Goal: Task Accomplishment & Management: Use online tool/utility

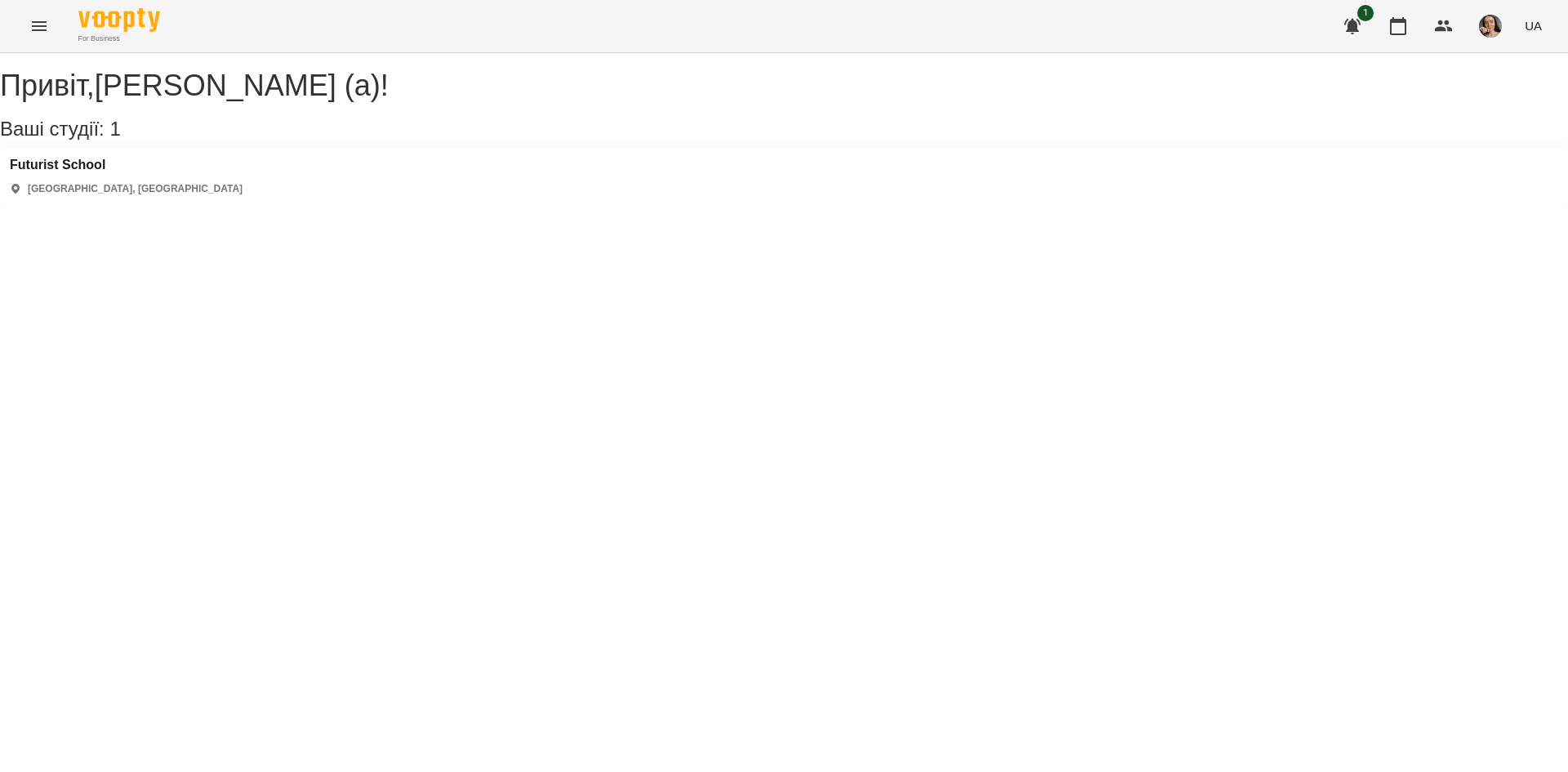
click at [47, 39] on button "Menu" at bounding box center [39, 25] width 39 height 39
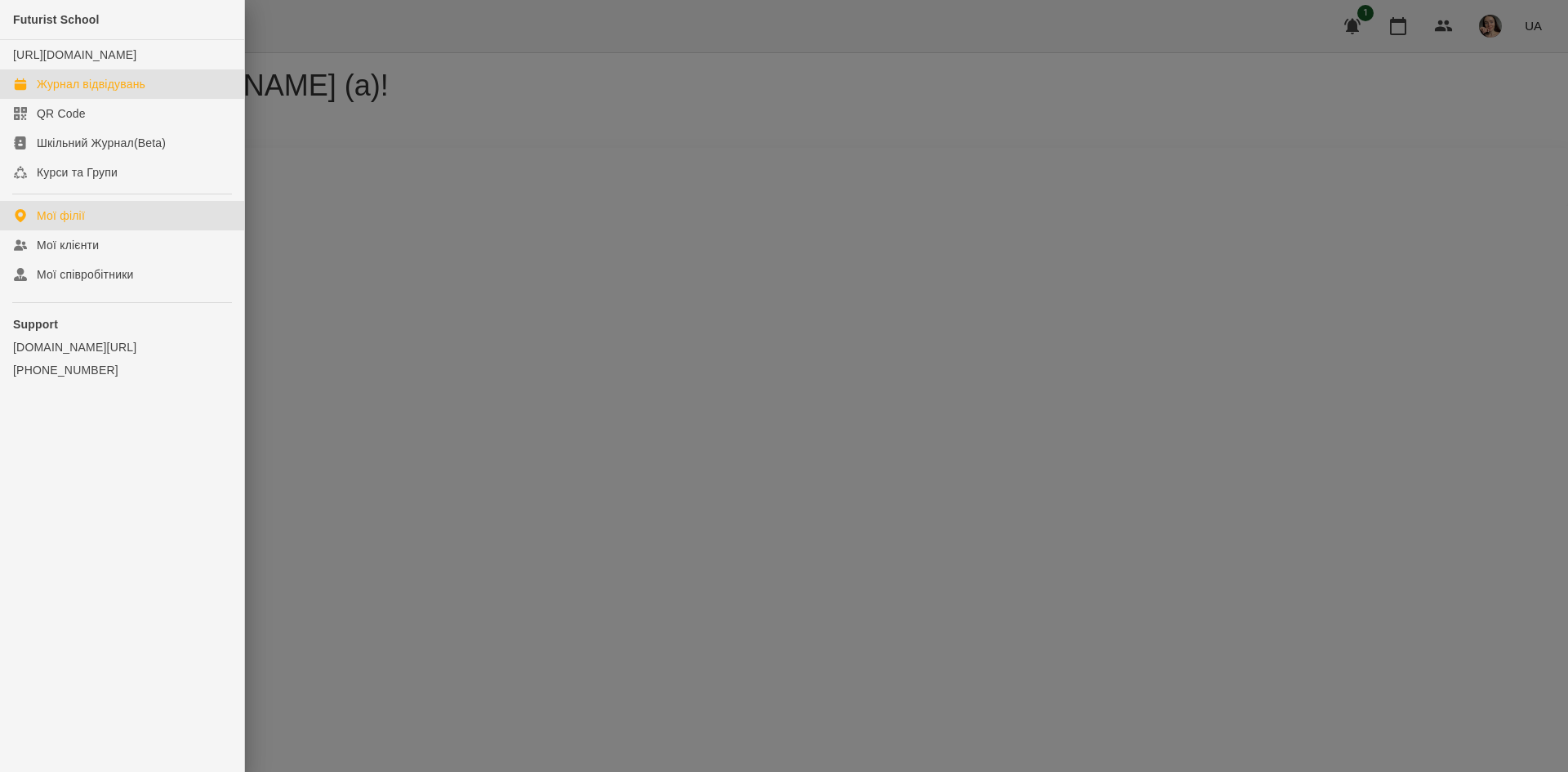
click at [94, 92] on div "Журнал відвідувань" at bounding box center [91, 84] width 108 height 16
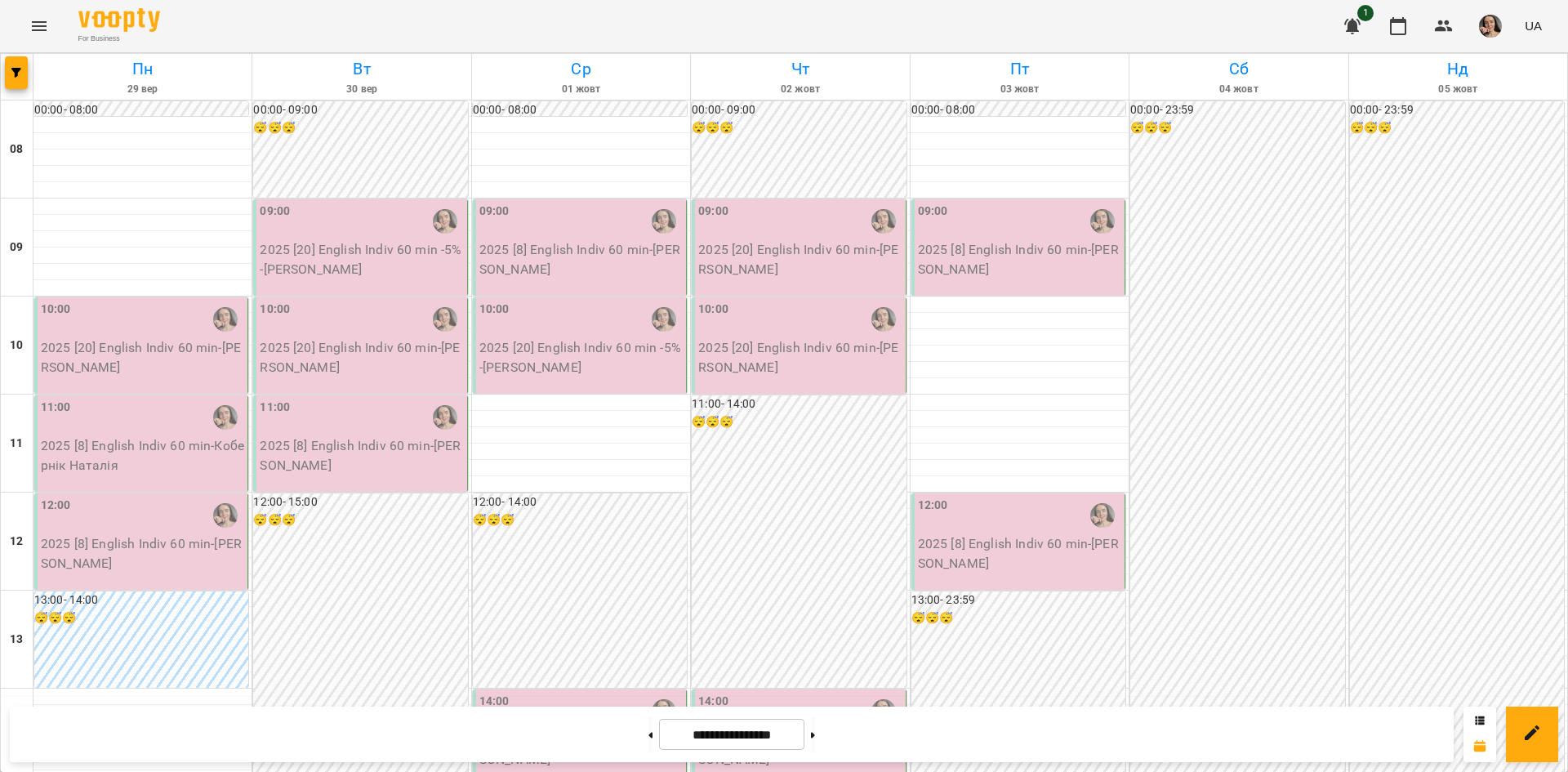
scroll to position [243, 0]
click at [649, 741] on button at bounding box center [650, 734] width 5 height 36
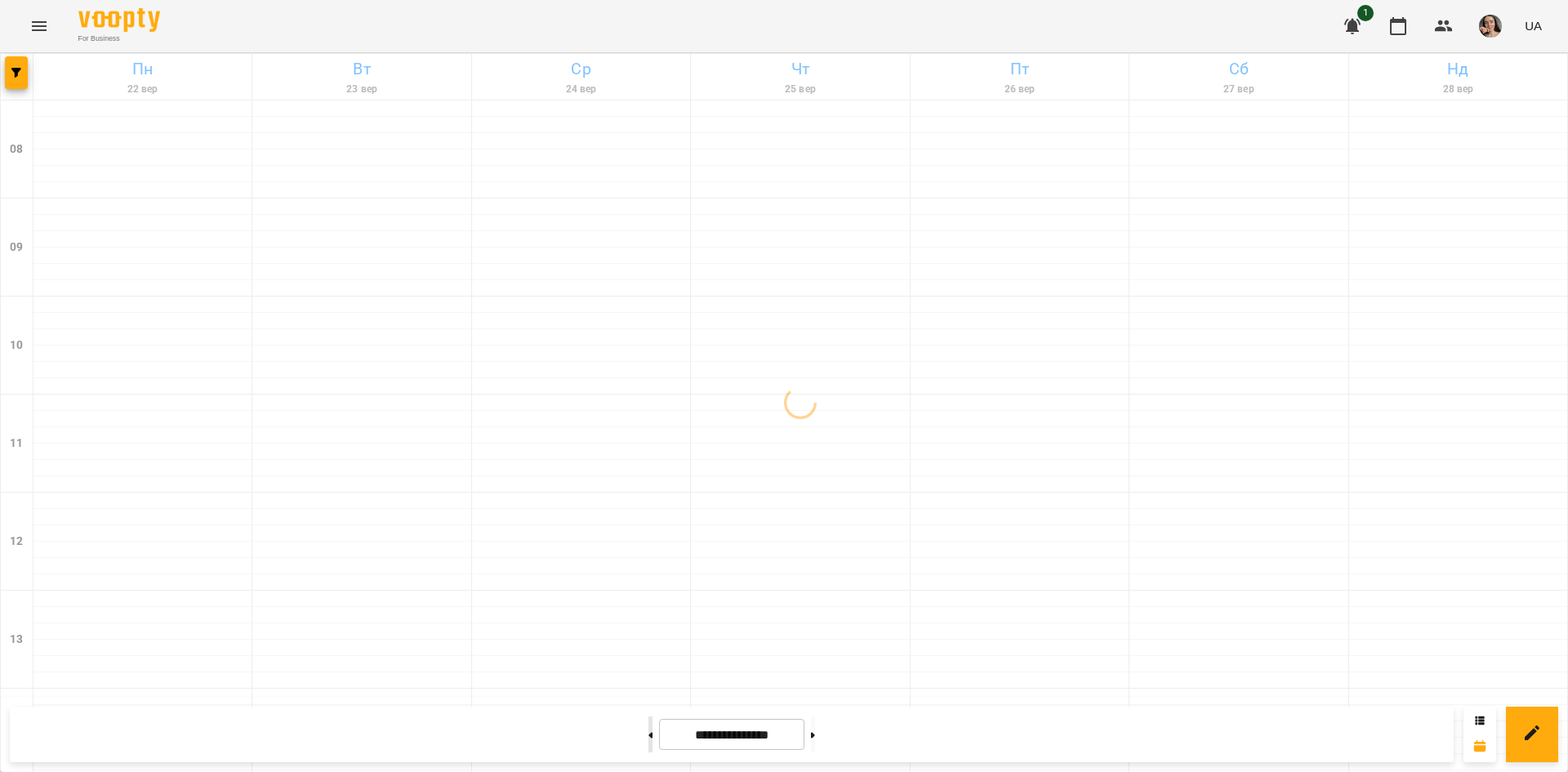
click at [649, 741] on button at bounding box center [650, 734] width 5 height 36
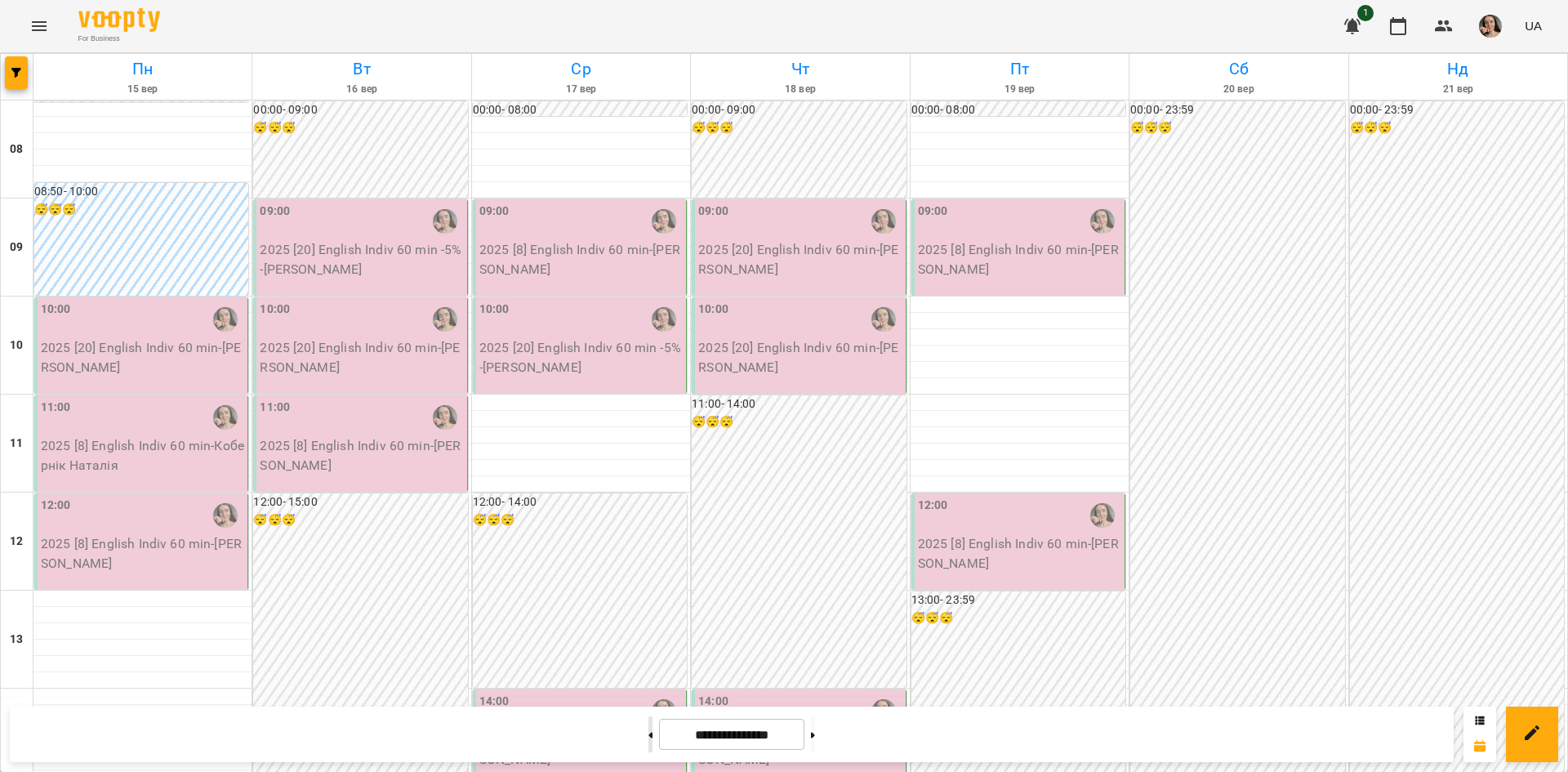
click at [649, 741] on button at bounding box center [650, 734] width 5 height 36
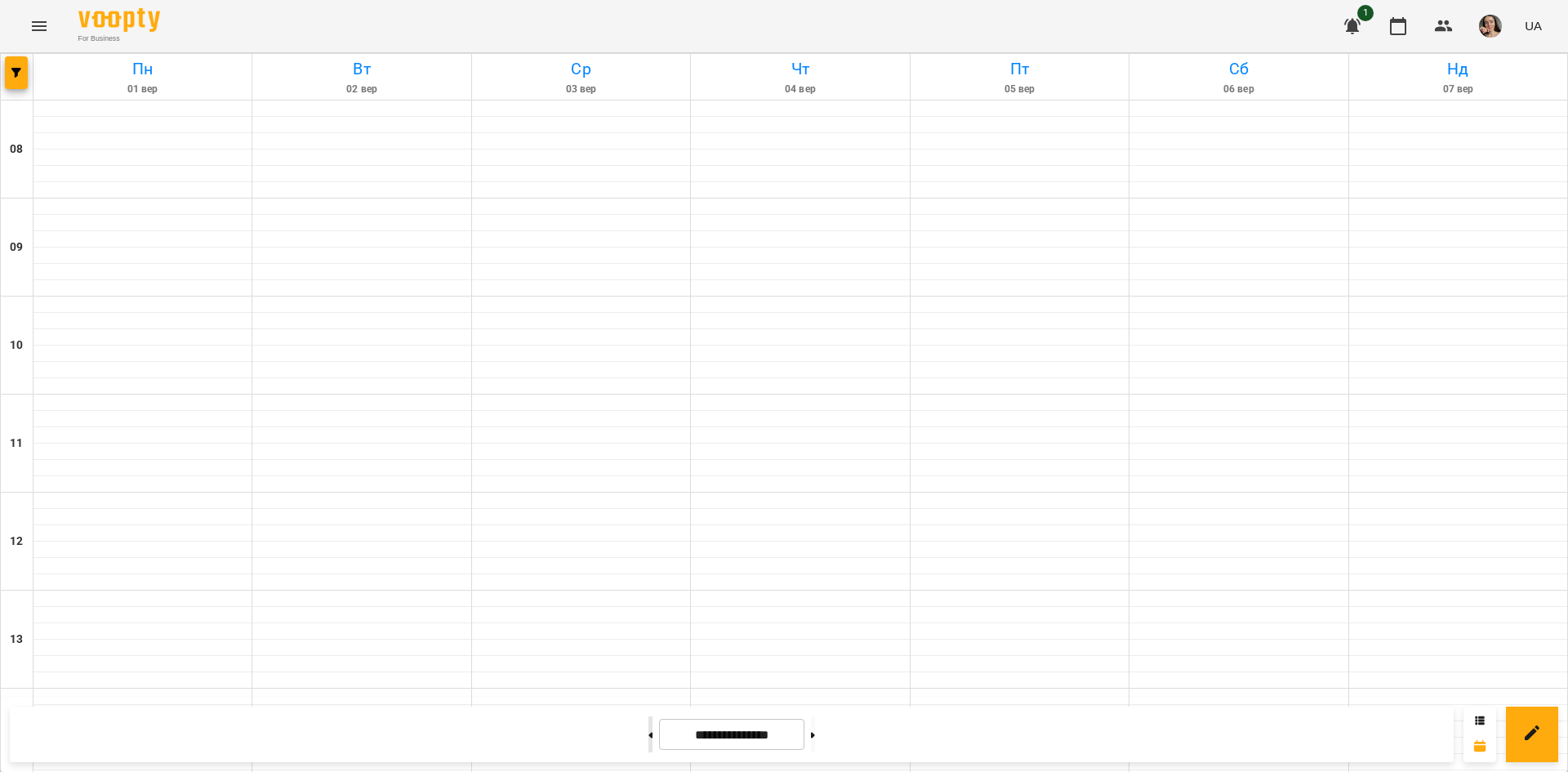
click at [649, 741] on button at bounding box center [650, 734] width 5 height 36
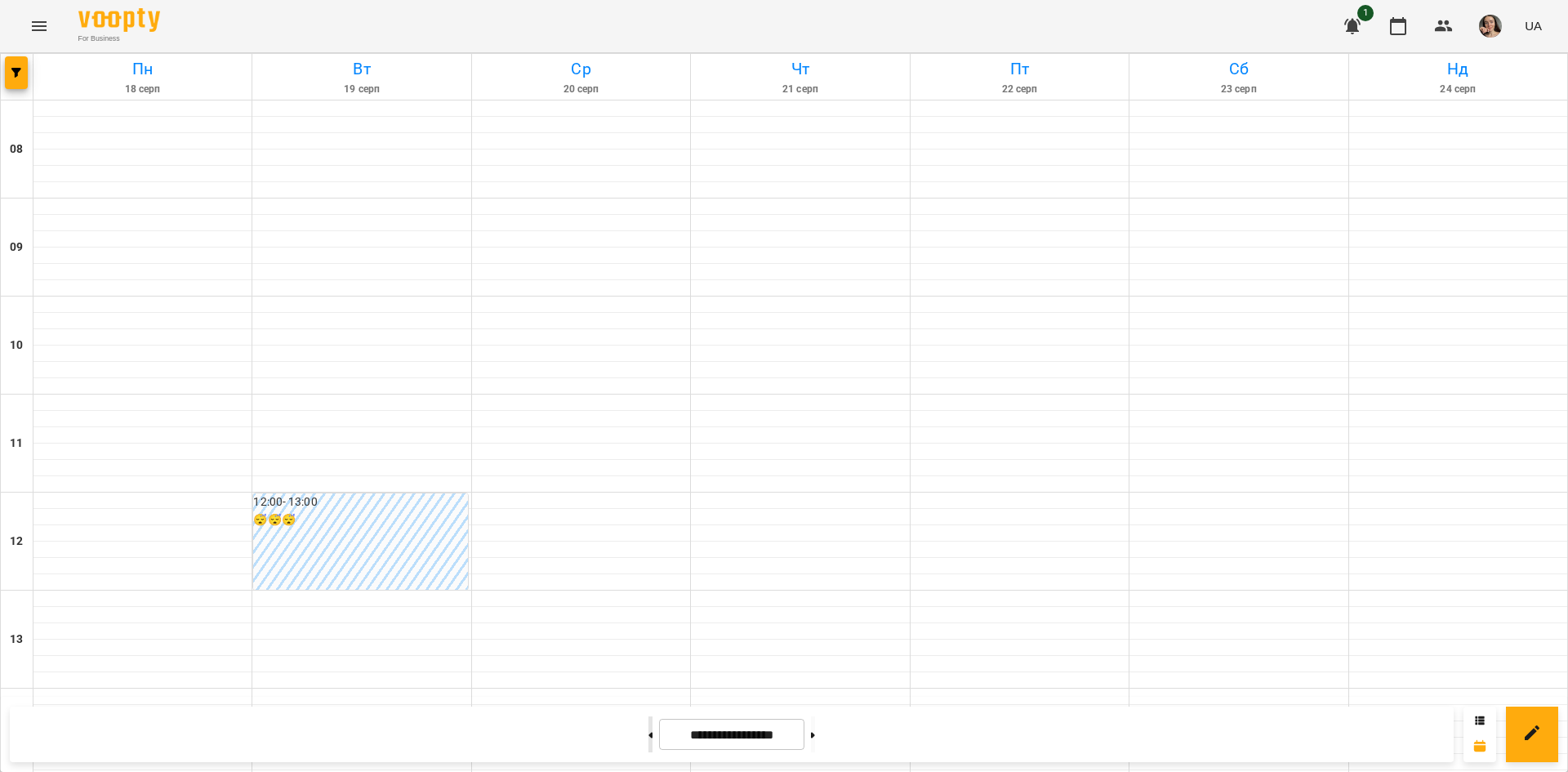
click at [649, 741] on button at bounding box center [650, 734] width 5 height 36
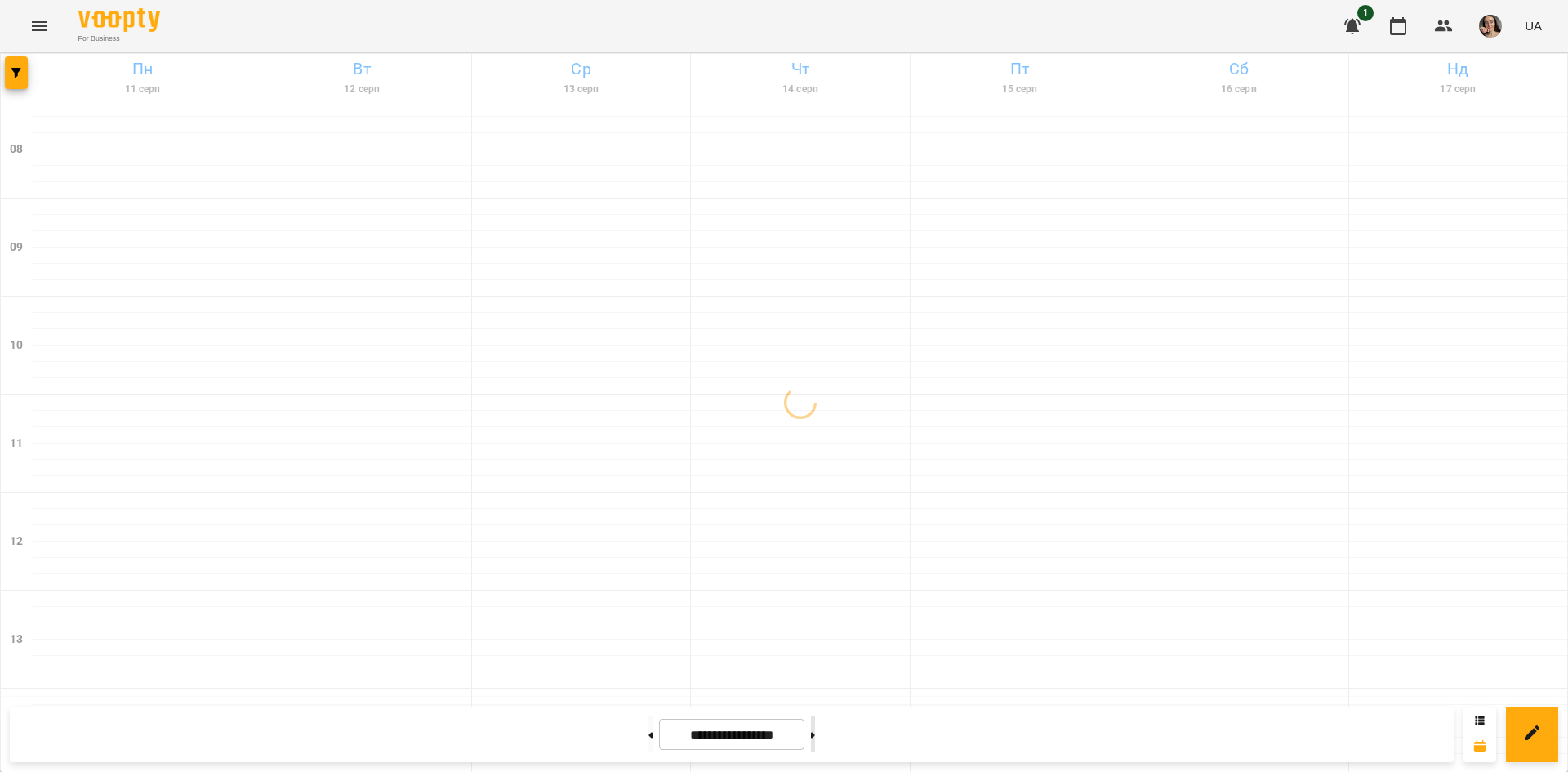
click at [815, 730] on button at bounding box center [813, 734] width 5 height 36
type input "**********"
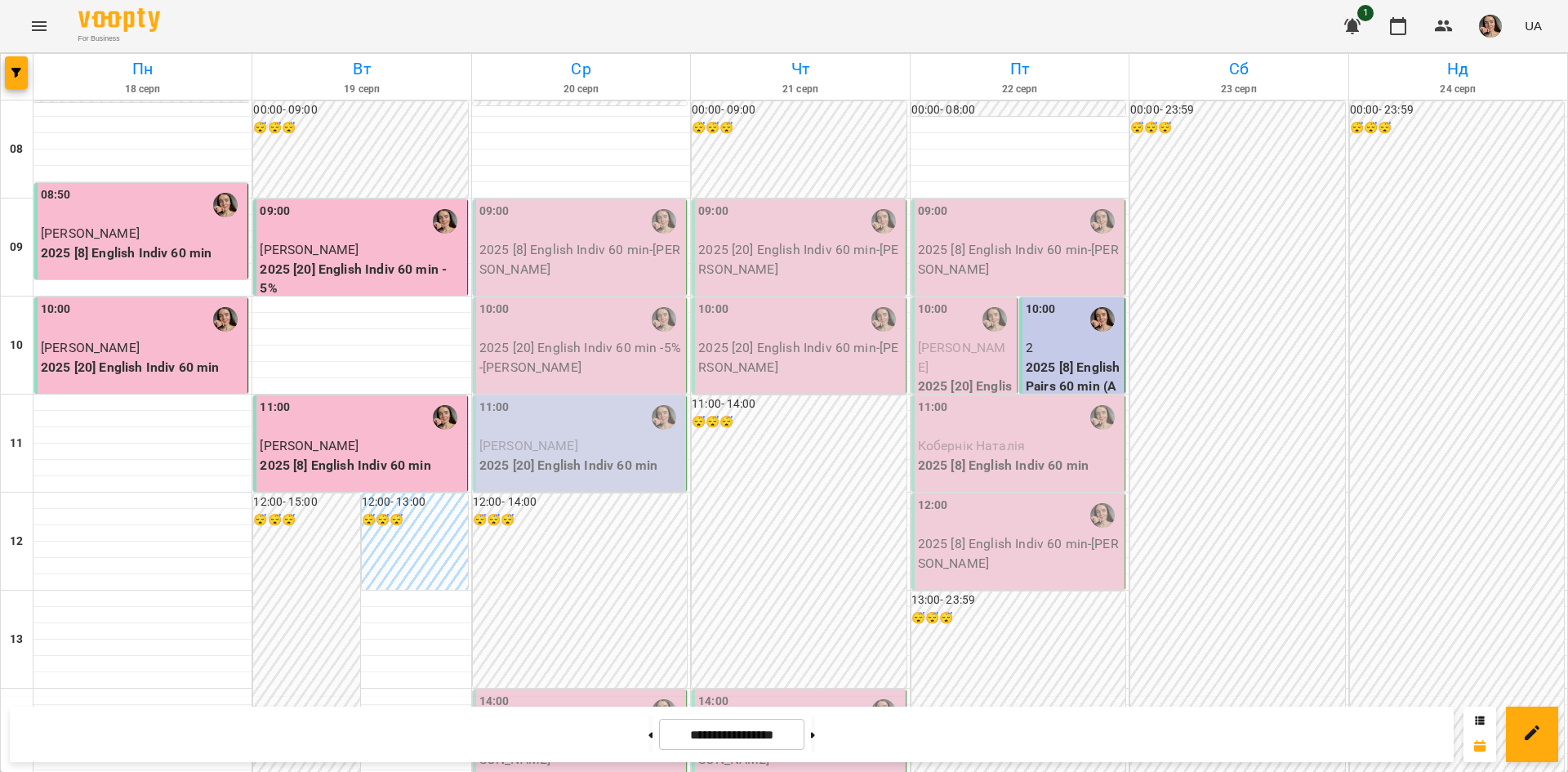
scroll to position [0, 0]
